Goal: Task Accomplishment & Management: Manage account settings

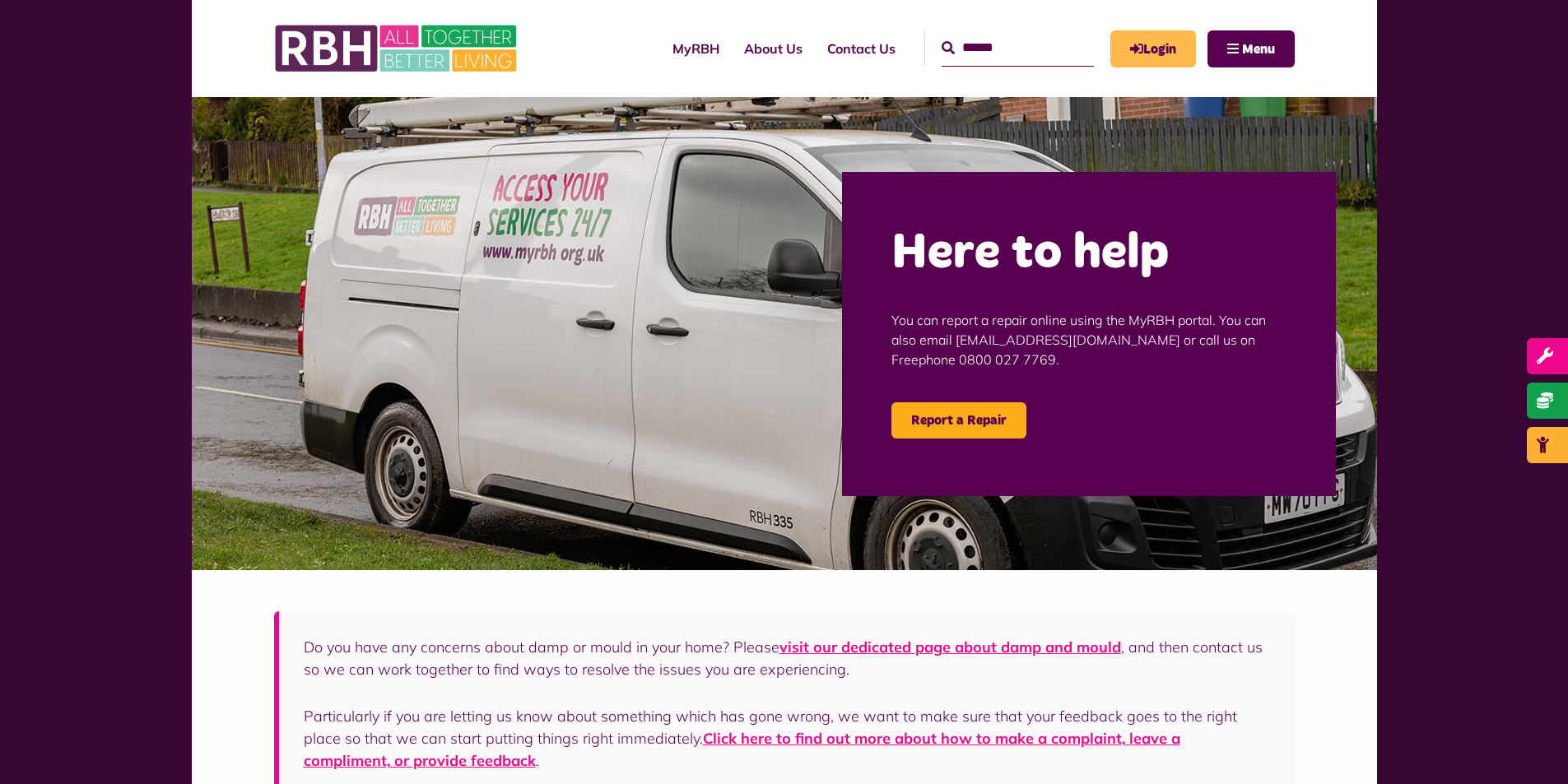
click at [1128, 38] on link "Login" at bounding box center [1153, 48] width 86 height 37
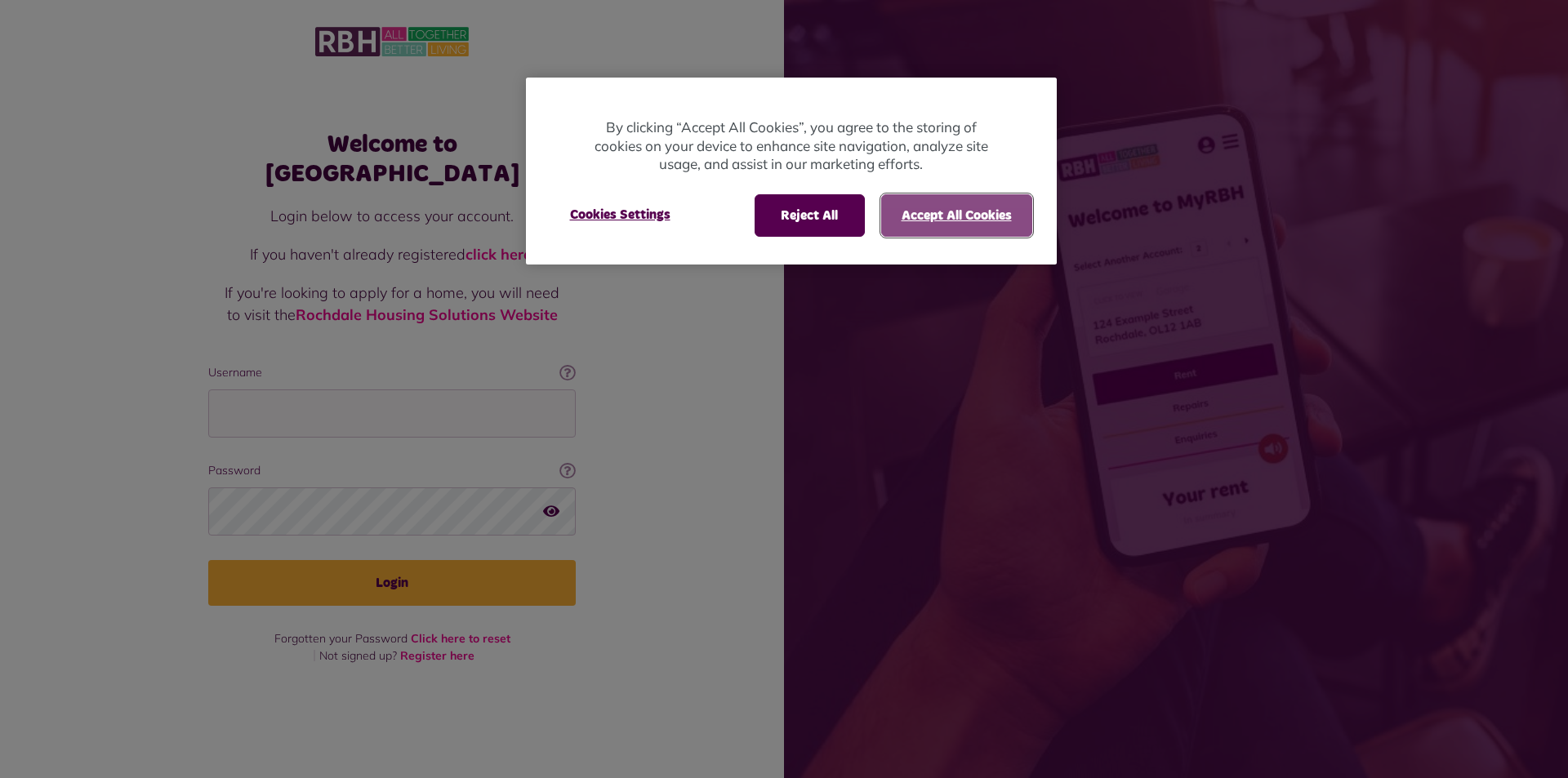
click at [949, 206] on button "Accept All Cookies" at bounding box center [956, 215] width 151 height 42
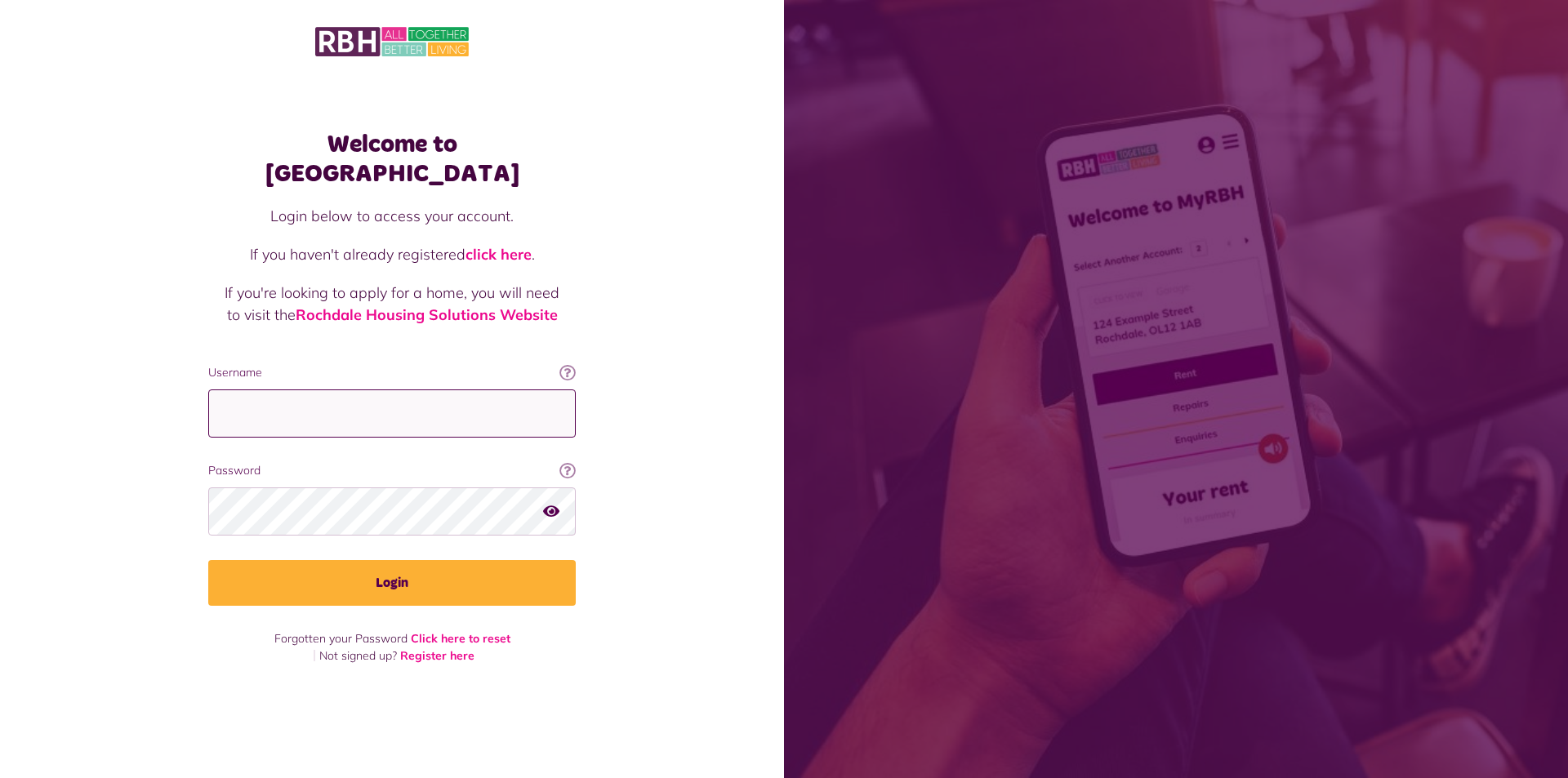
click at [278, 404] on input "Username" at bounding box center [391, 413] width 368 height 48
